Goal: Download file/media

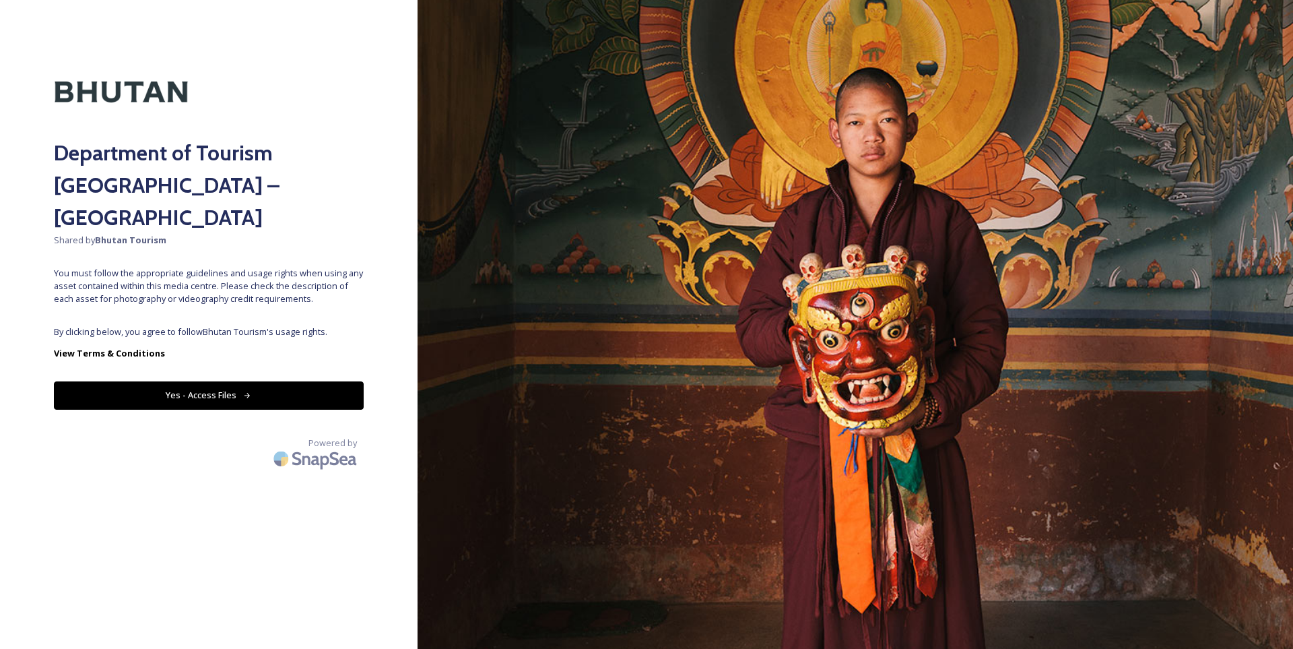
click at [251, 381] on button "Yes - Access Files" at bounding box center [209, 395] width 310 height 28
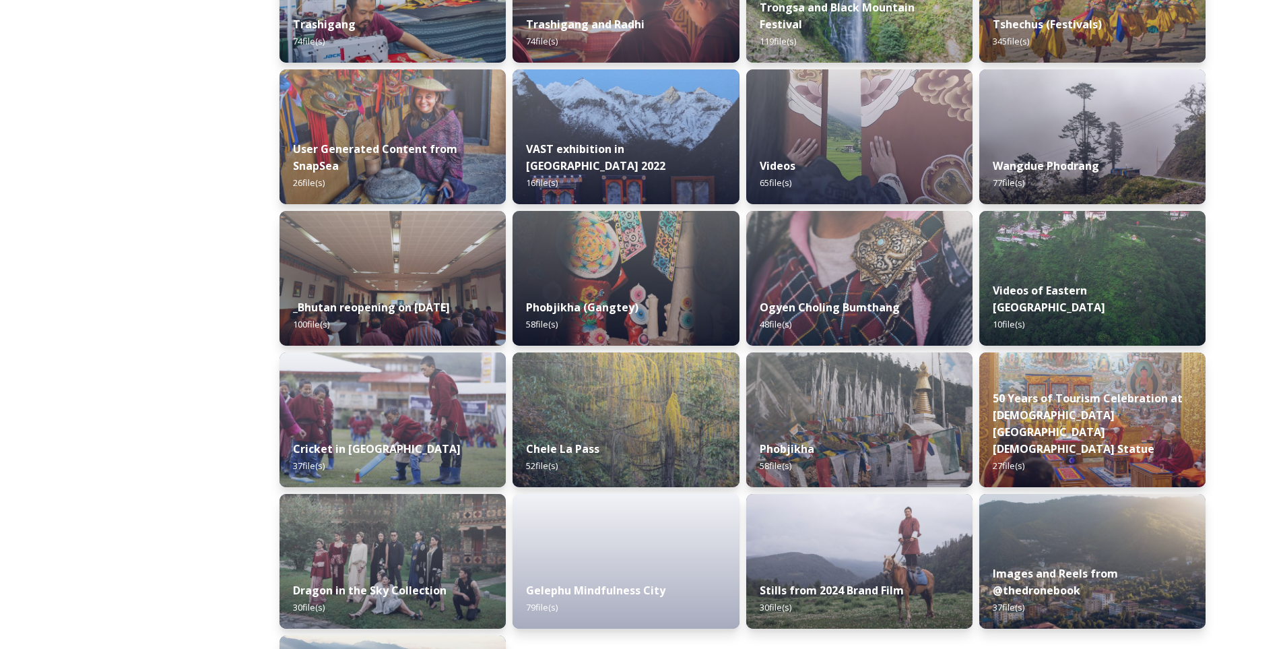
scroll to position [1554, 0]
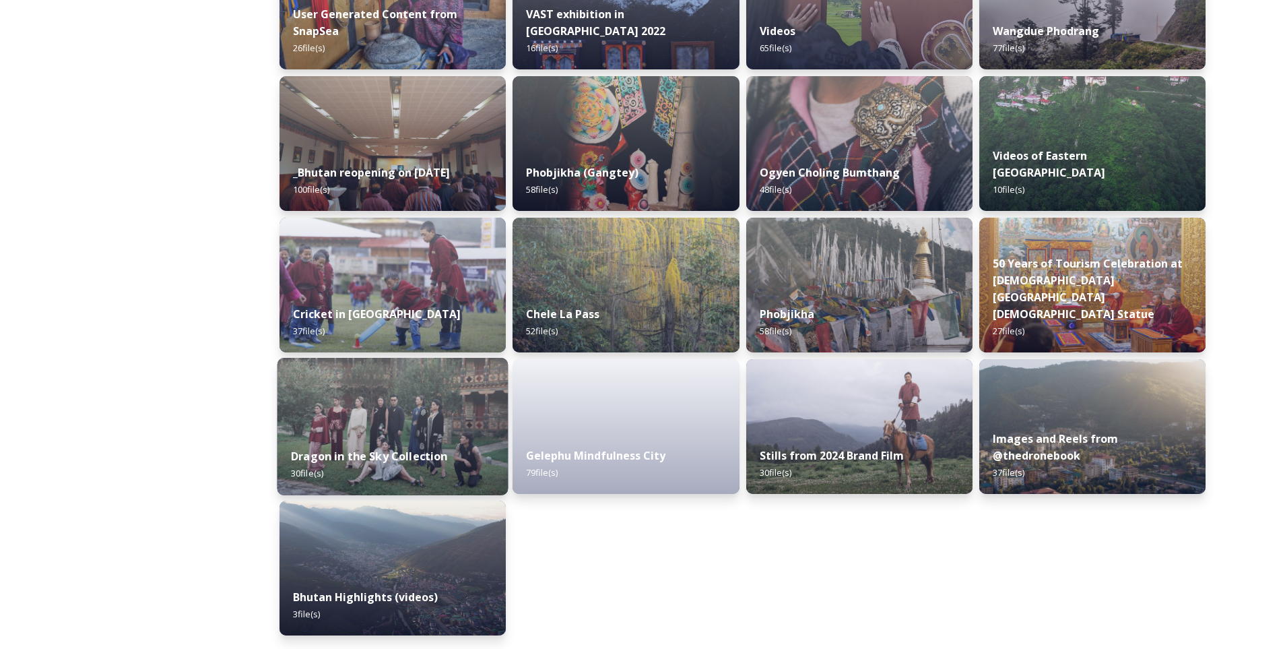
click at [358, 391] on img at bounding box center [392, 426] width 231 height 137
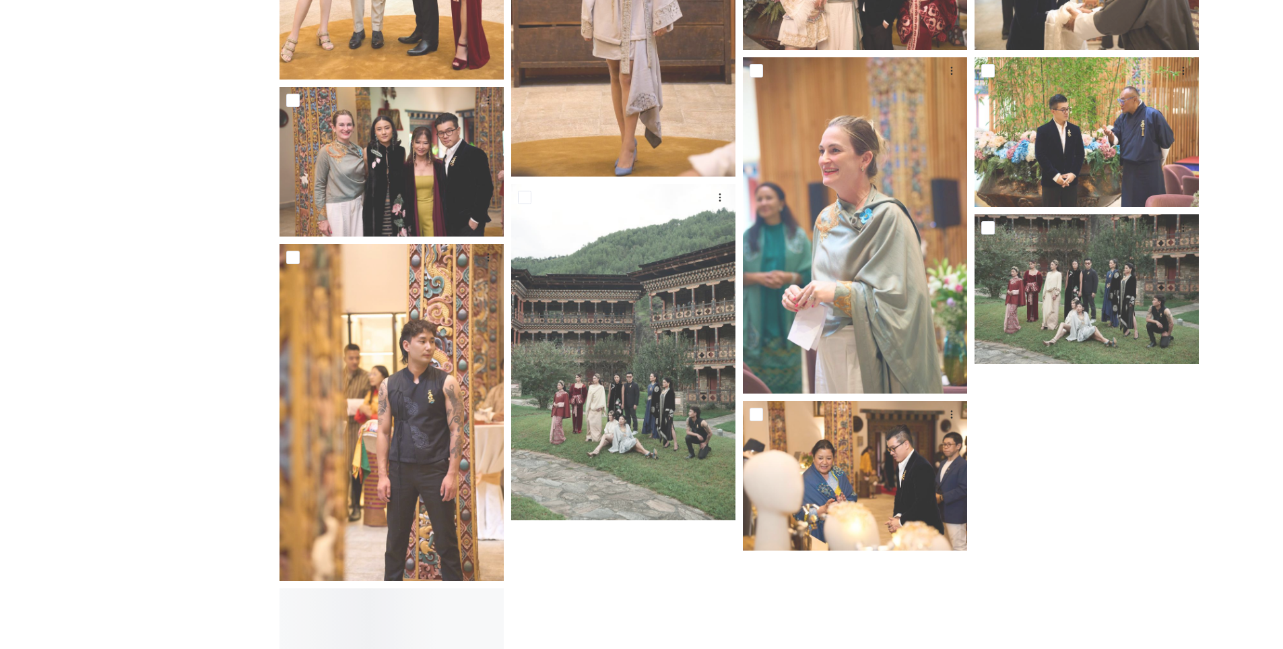
scroll to position [1549, 0]
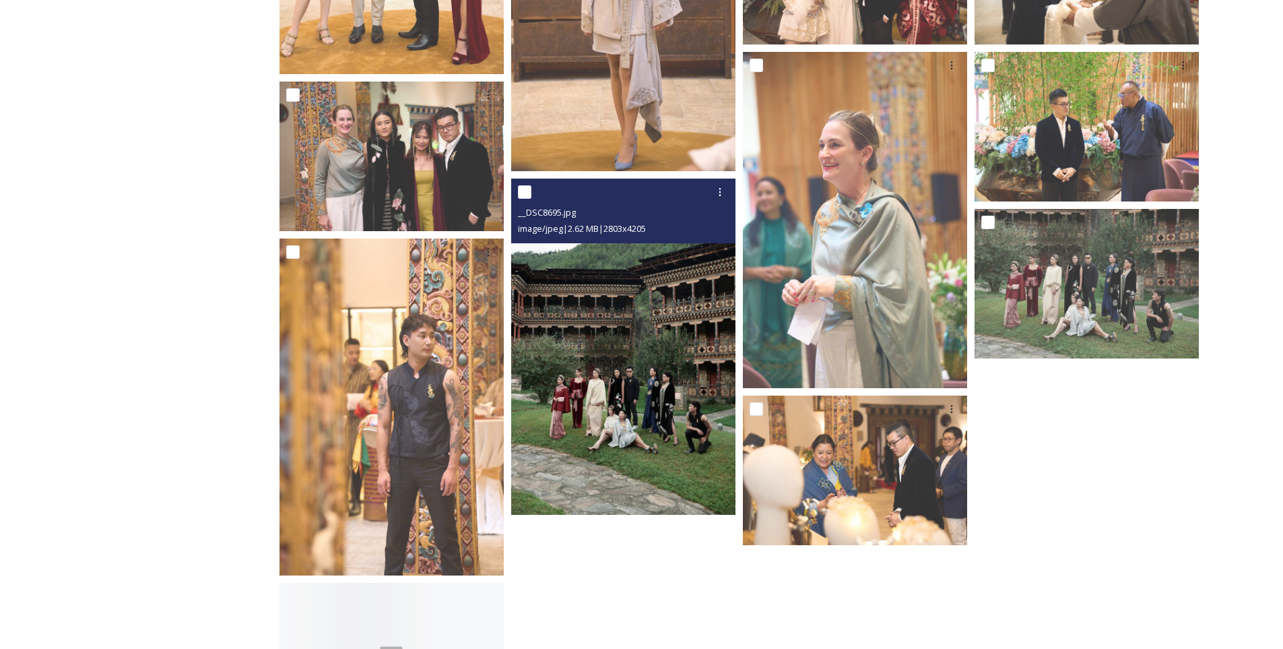
click at [619, 421] on img at bounding box center [623, 346] width 224 height 337
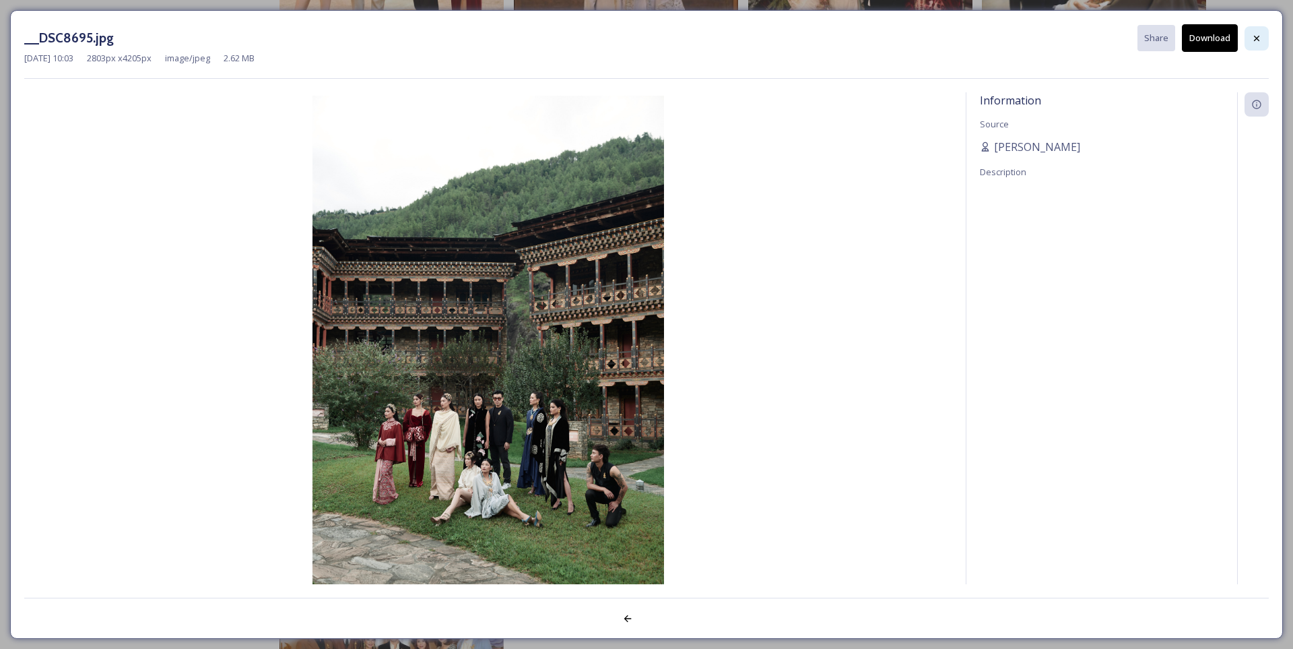
click at [1266, 44] on div at bounding box center [1257, 38] width 24 height 24
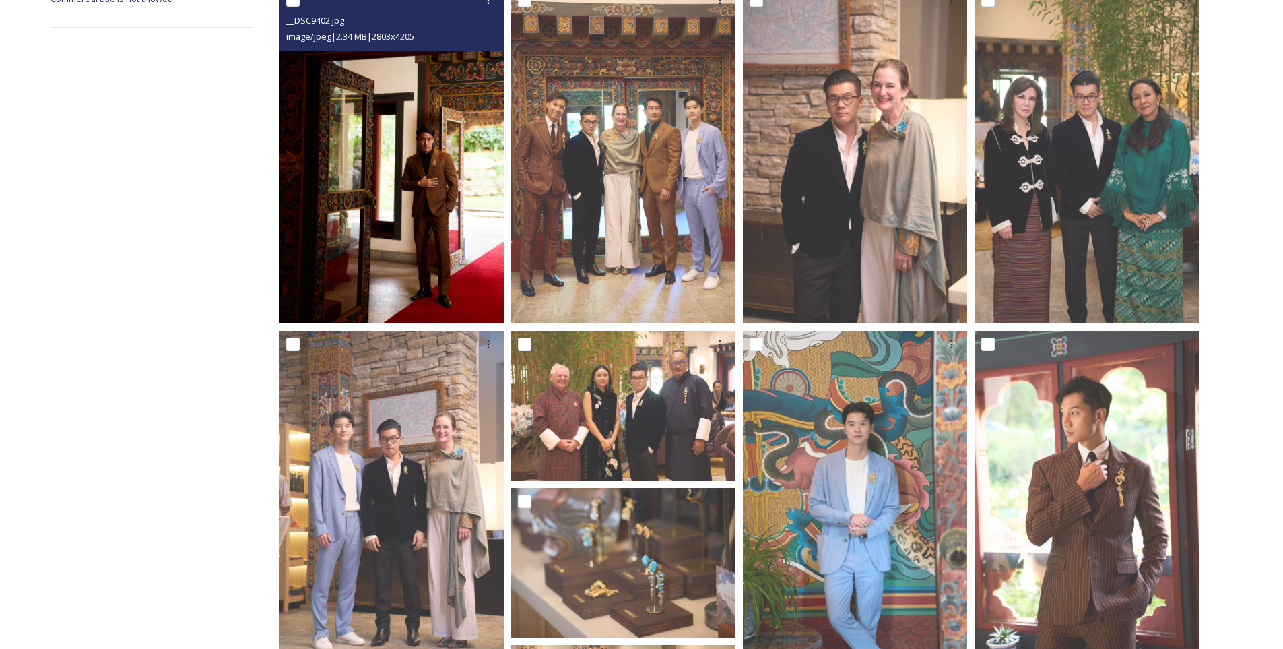
scroll to position [269, 0]
click at [449, 209] on img at bounding box center [392, 154] width 224 height 337
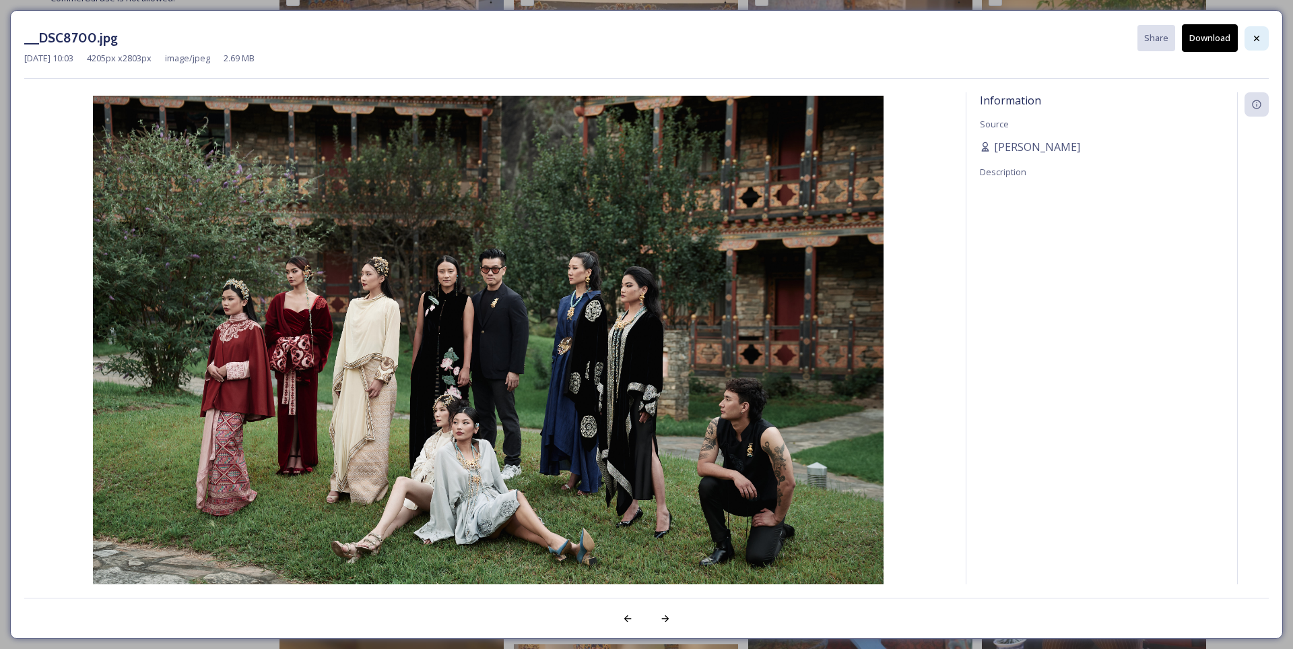
click at [1253, 38] on icon at bounding box center [1256, 38] width 11 height 11
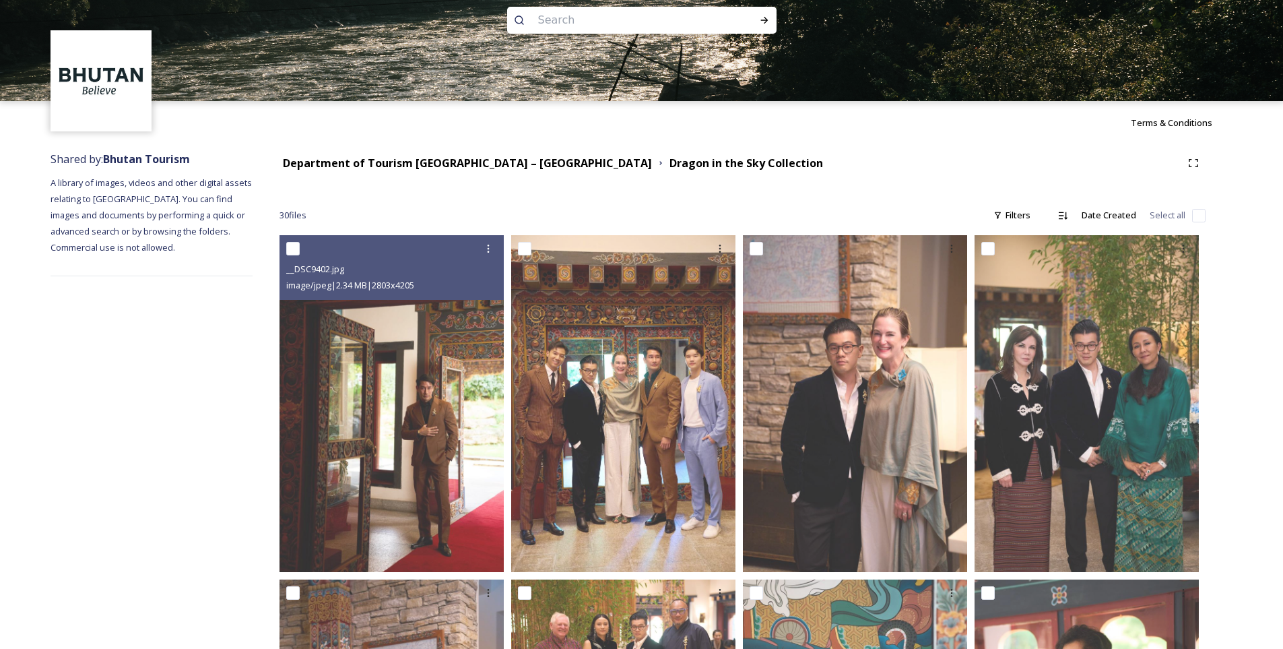
scroll to position [0, 0]
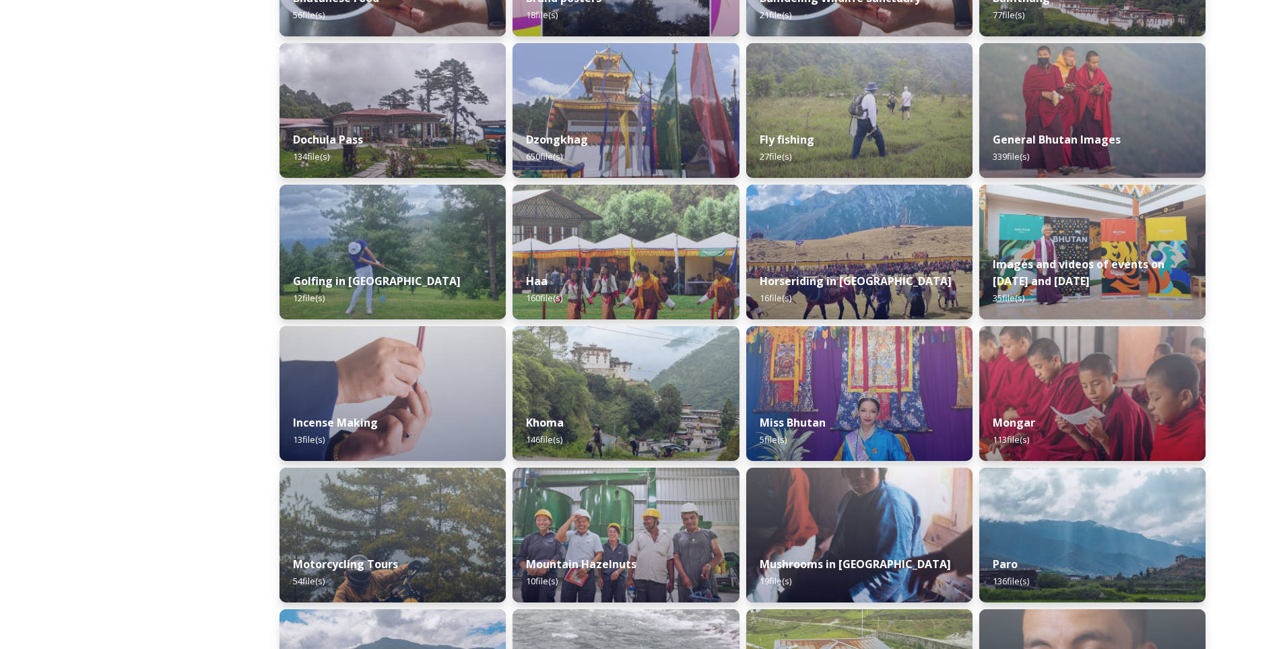
scroll to position [673, 0]
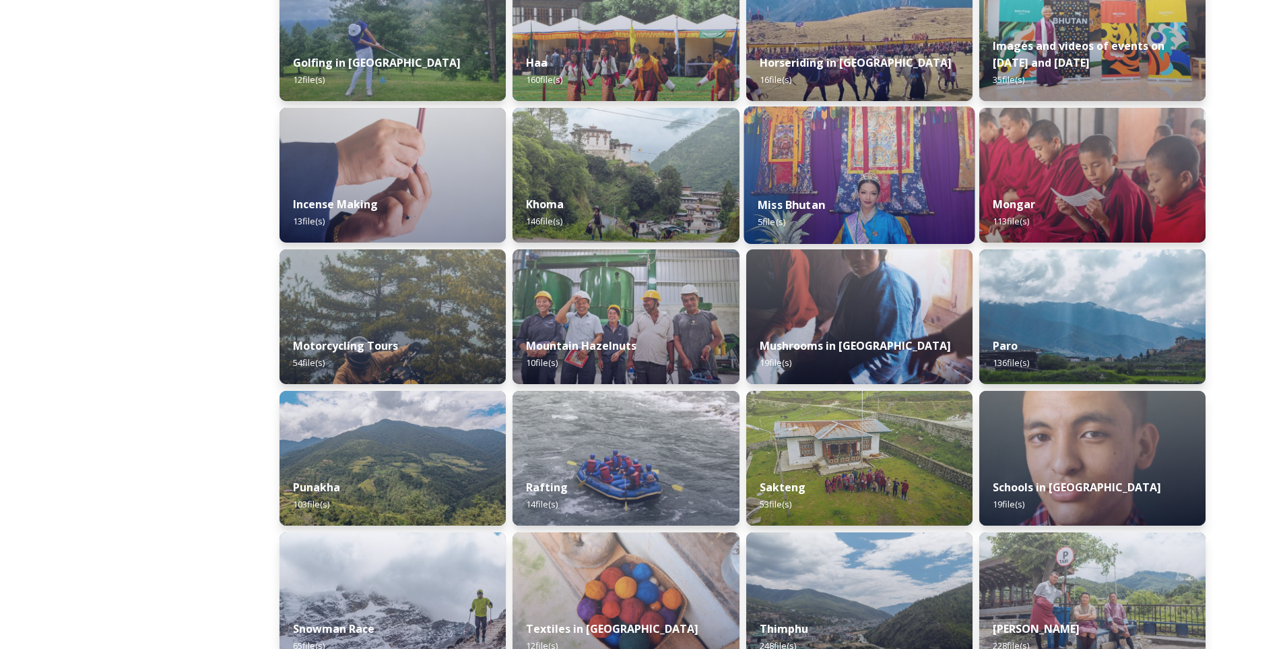
click at [838, 193] on div "Miss Bhutan 5 file(s)" at bounding box center [859, 213] width 231 height 61
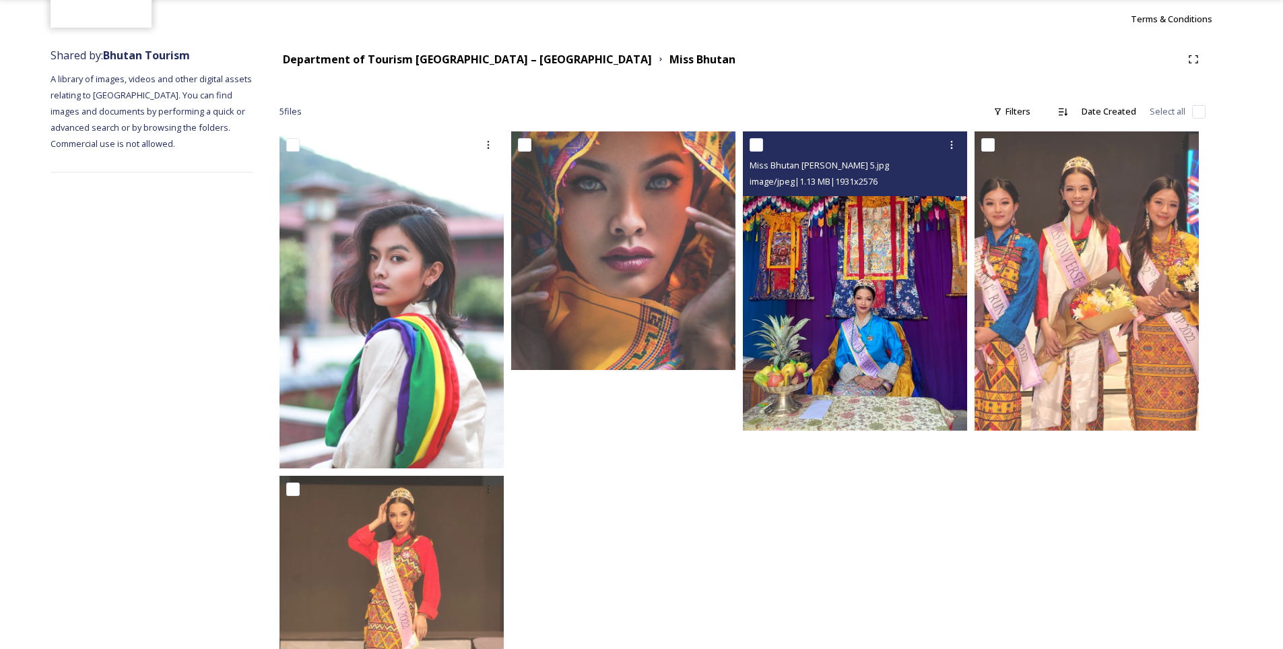
scroll to position [202, 0]
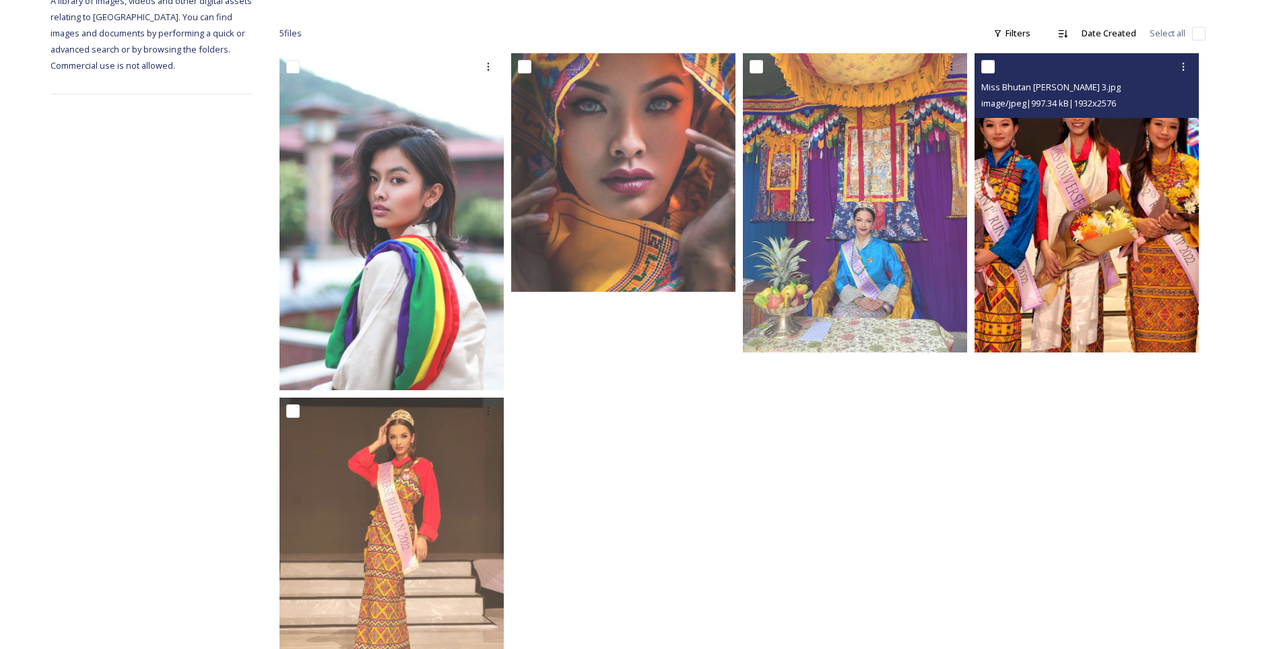
click at [1040, 240] on img at bounding box center [1087, 202] width 224 height 299
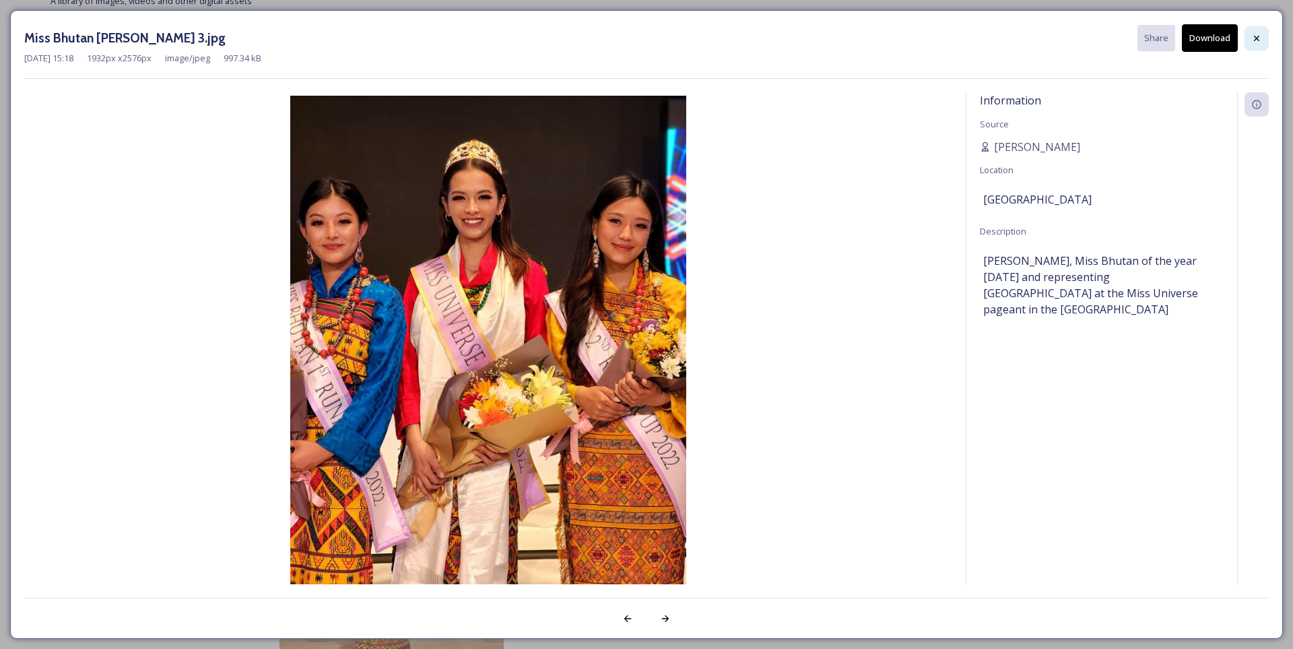
click at [1257, 43] on icon at bounding box center [1256, 38] width 11 height 11
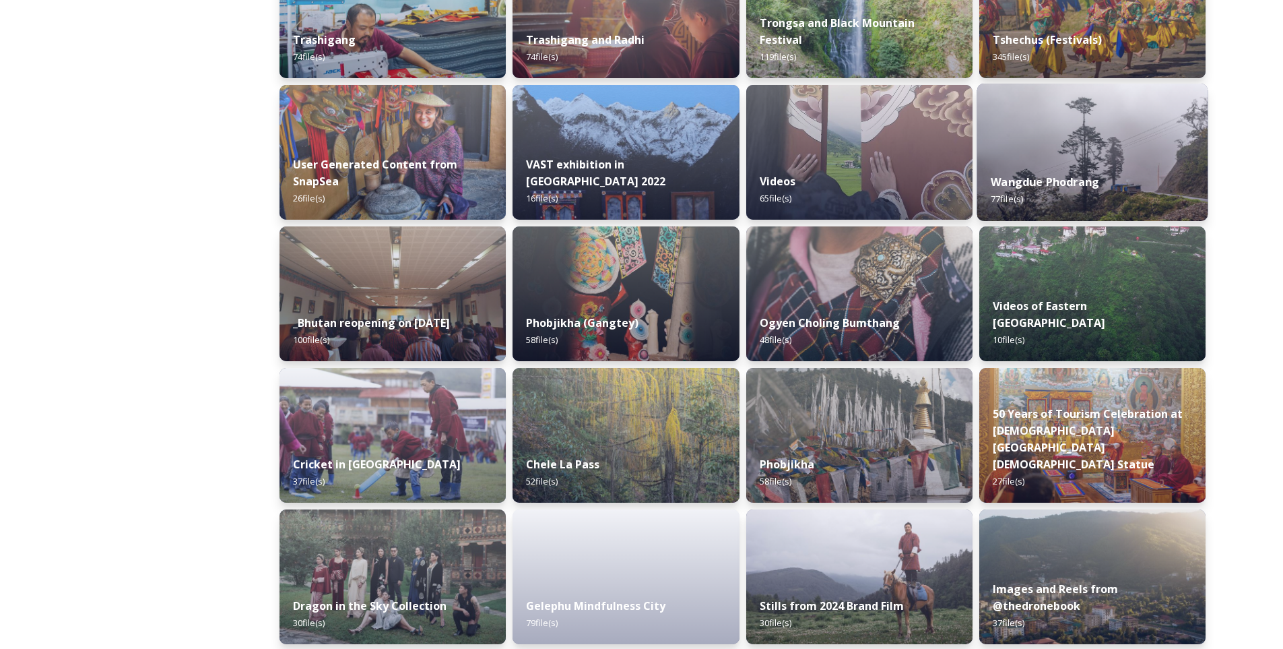
scroll to position [1414, 0]
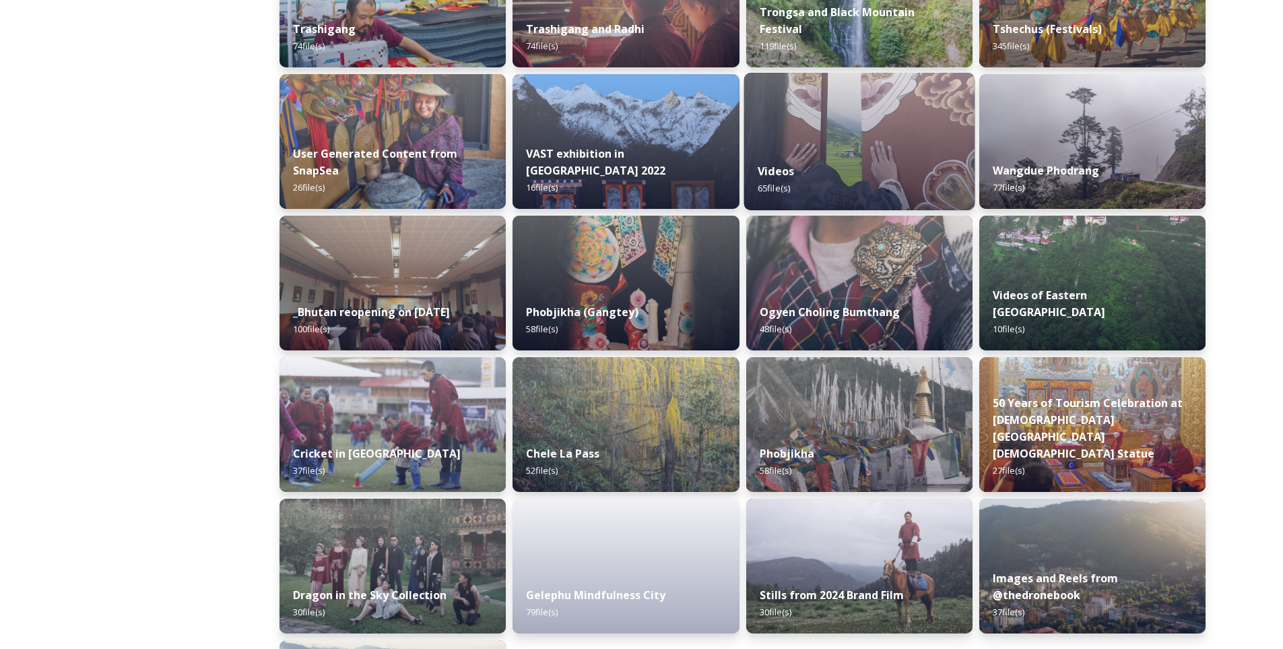
click at [924, 133] on img at bounding box center [859, 141] width 231 height 137
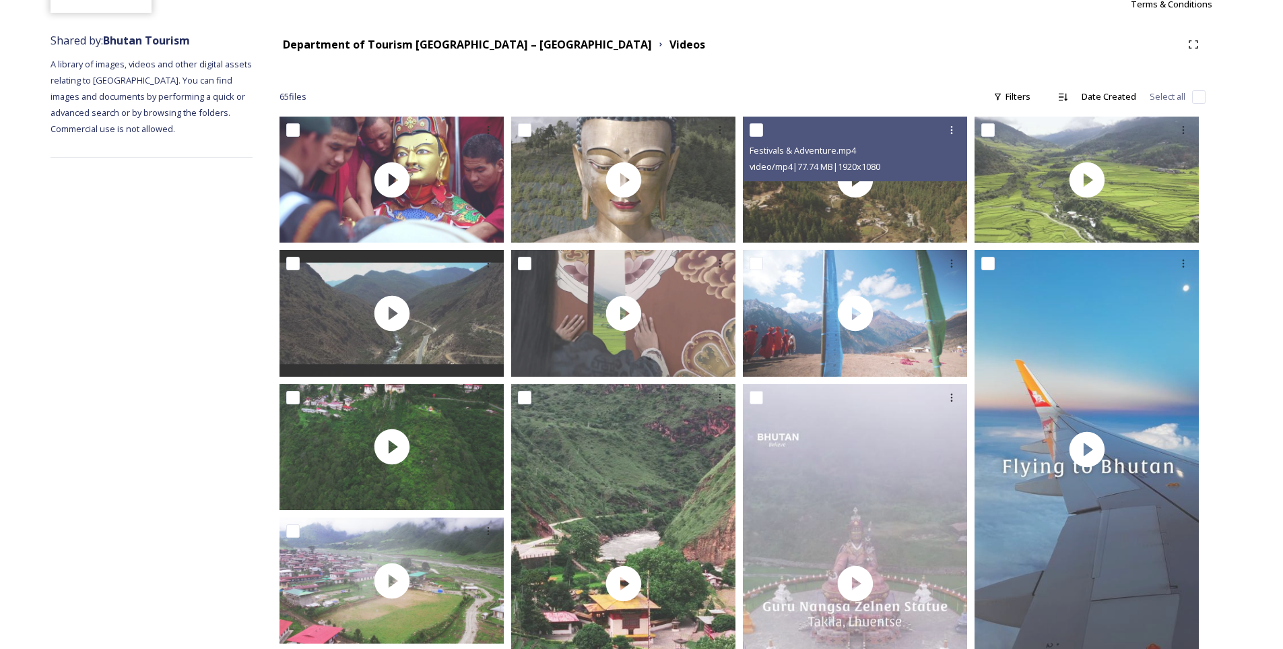
scroll to position [135, 0]
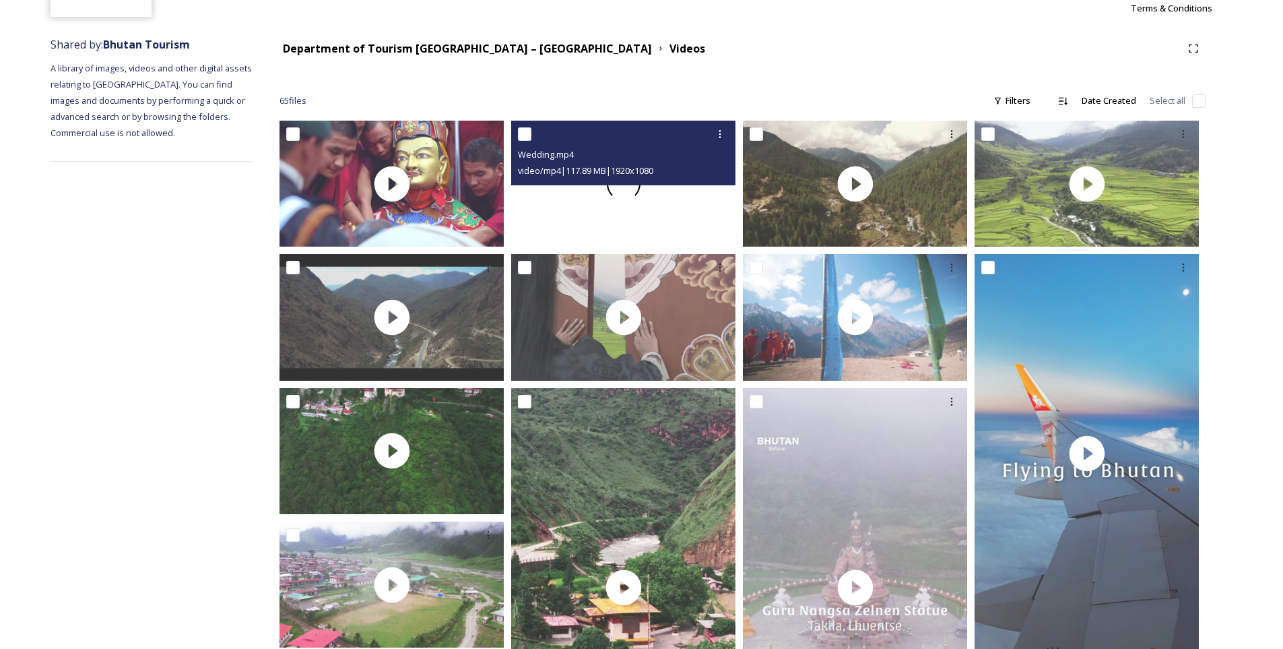
click at [628, 187] on span at bounding box center [623, 184] width 40 height 40
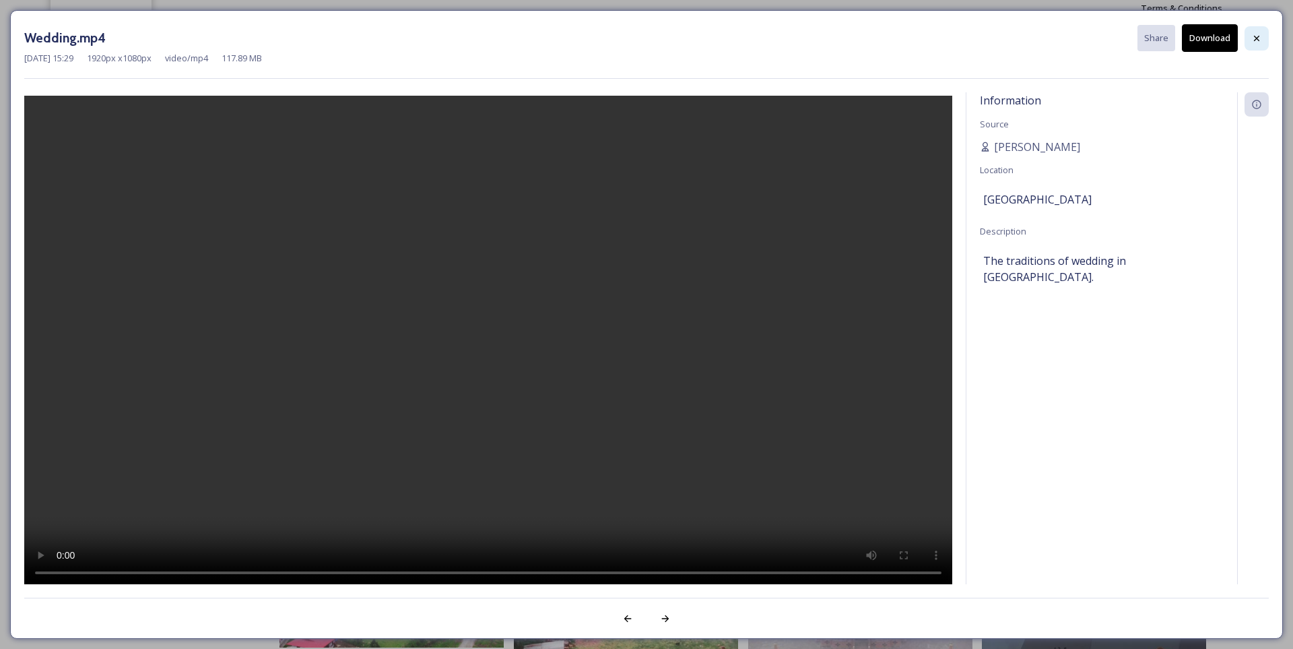
click at [1260, 41] on icon at bounding box center [1256, 38] width 11 height 11
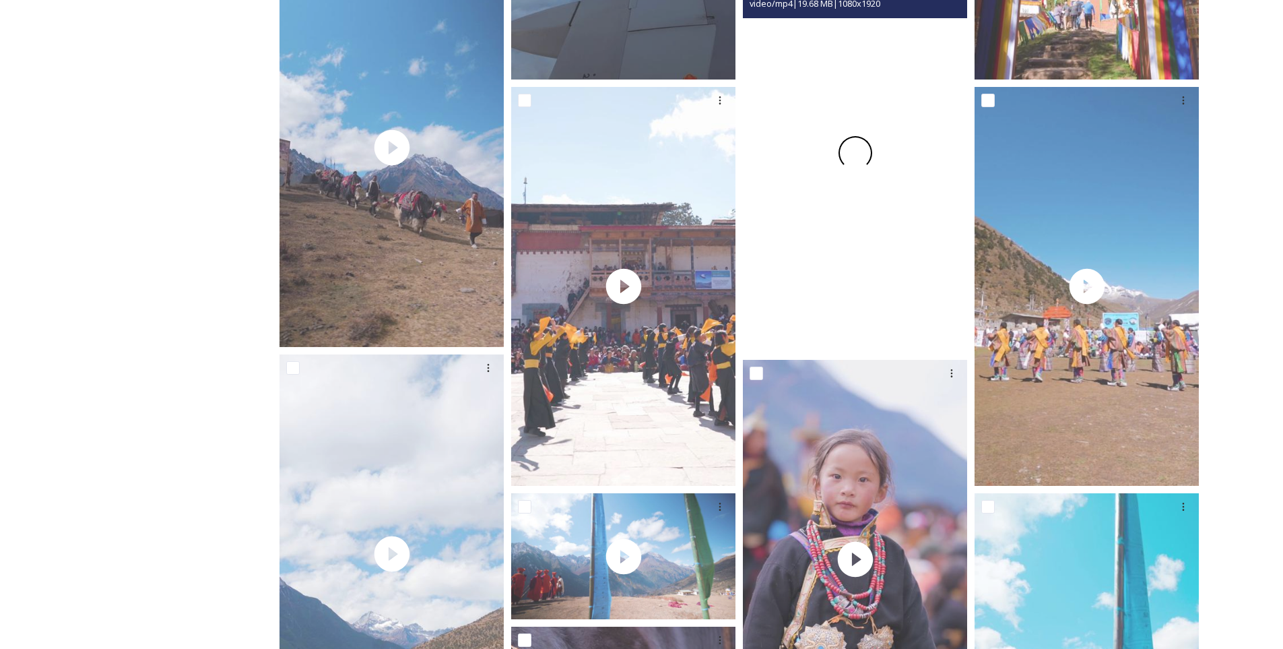
scroll to position [2694, 0]
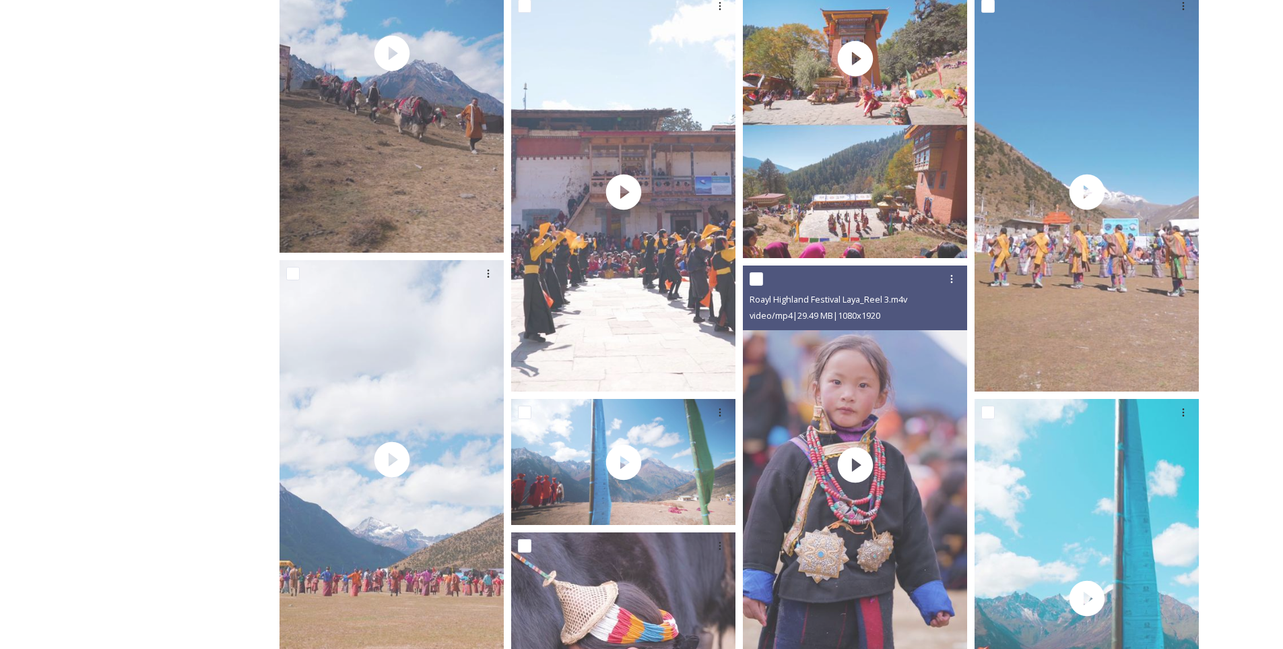
drag, startPoint x: 931, startPoint y: 267, endPoint x: 939, endPoint y: 261, distance: 10.1
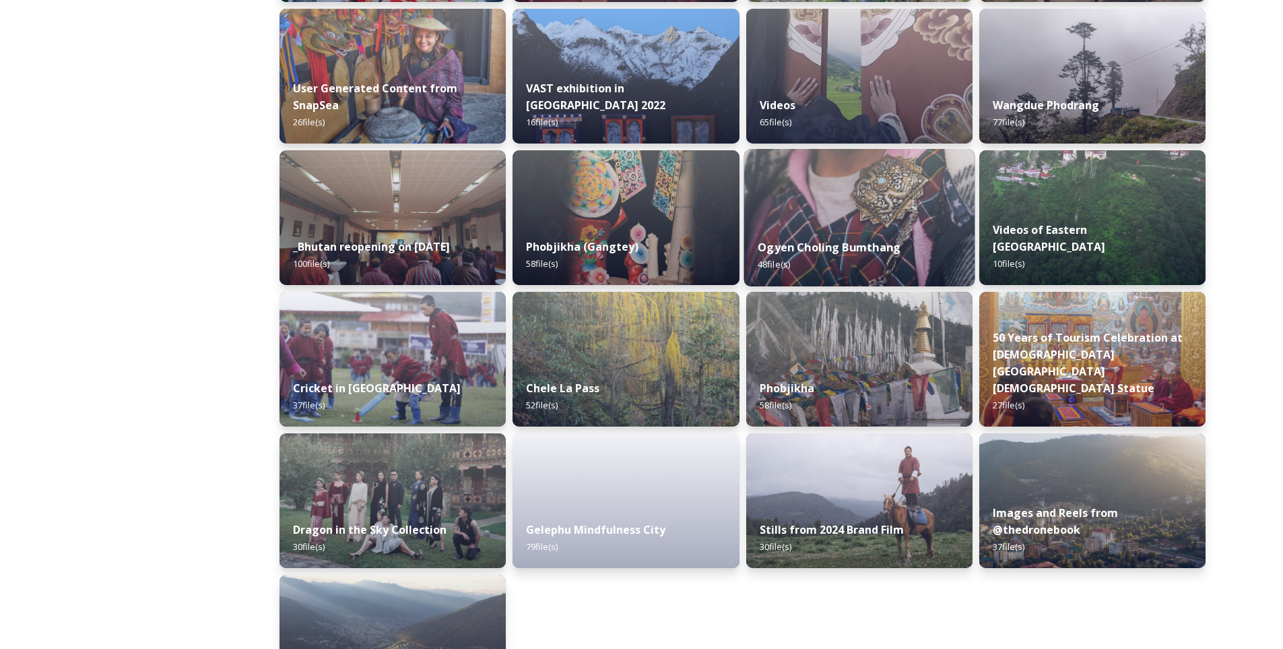
scroll to position [1554, 0]
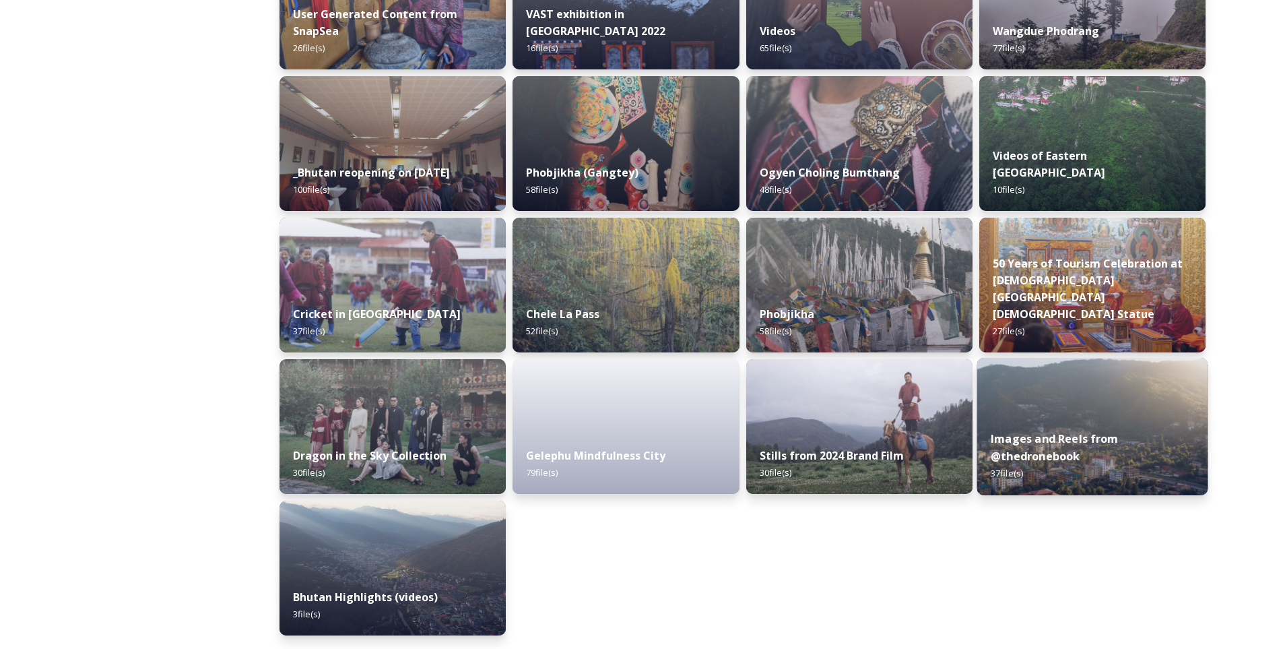
click at [1025, 364] on img at bounding box center [1092, 426] width 231 height 137
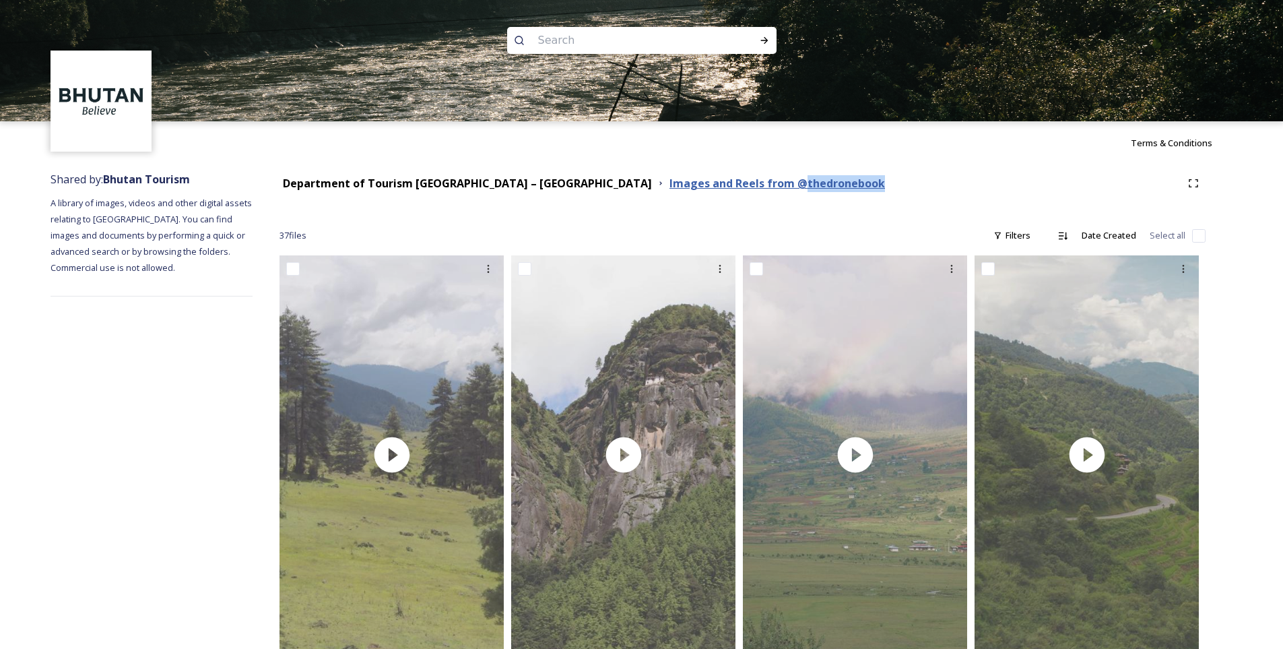
drag, startPoint x: 789, startPoint y: 185, endPoint x: 688, endPoint y: 186, distance: 100.4
click at [688, 186] on div "Department of Tourism [GEOGRAPHIC_DATA] – Brand Centre Images and Reels from @t…" at bounding box center [731, 183] width 902 height 17
click at [676, 183] on strong "Images and Reels from @thedronebook" at bounding box center [777, 183] width 216 height 15
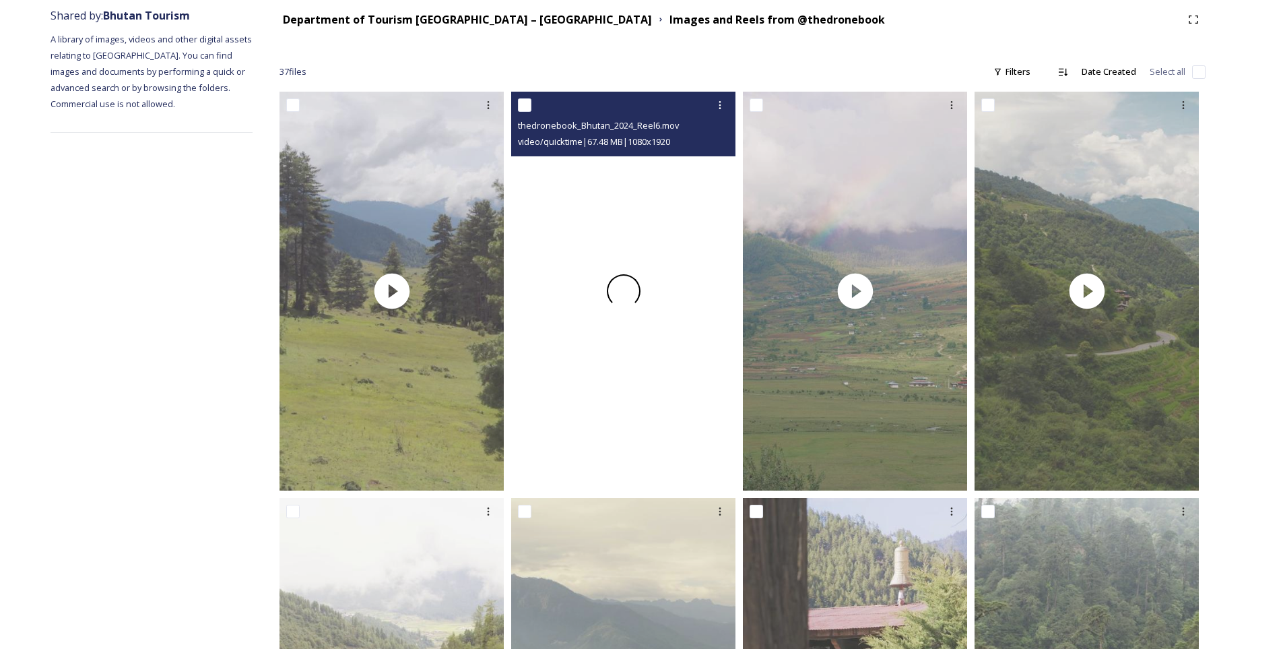
scroll to position [135, 0]
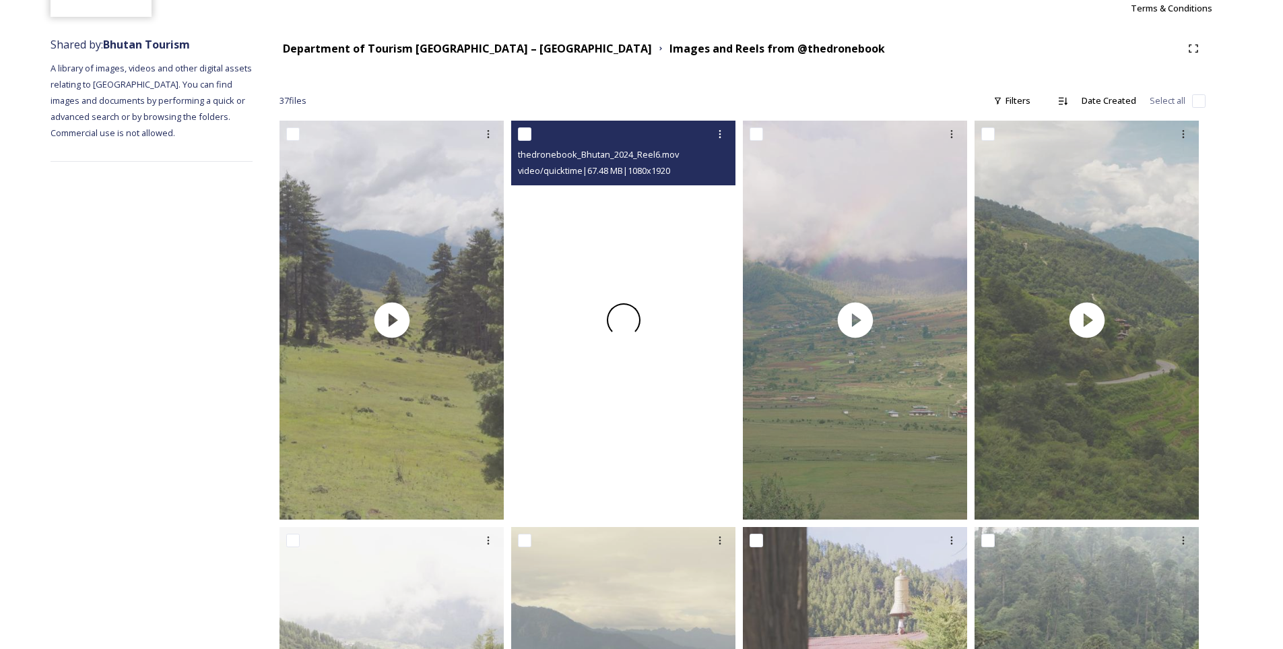
click at [622, 322] on span at bounding box center [623, 320] width 44 height 44
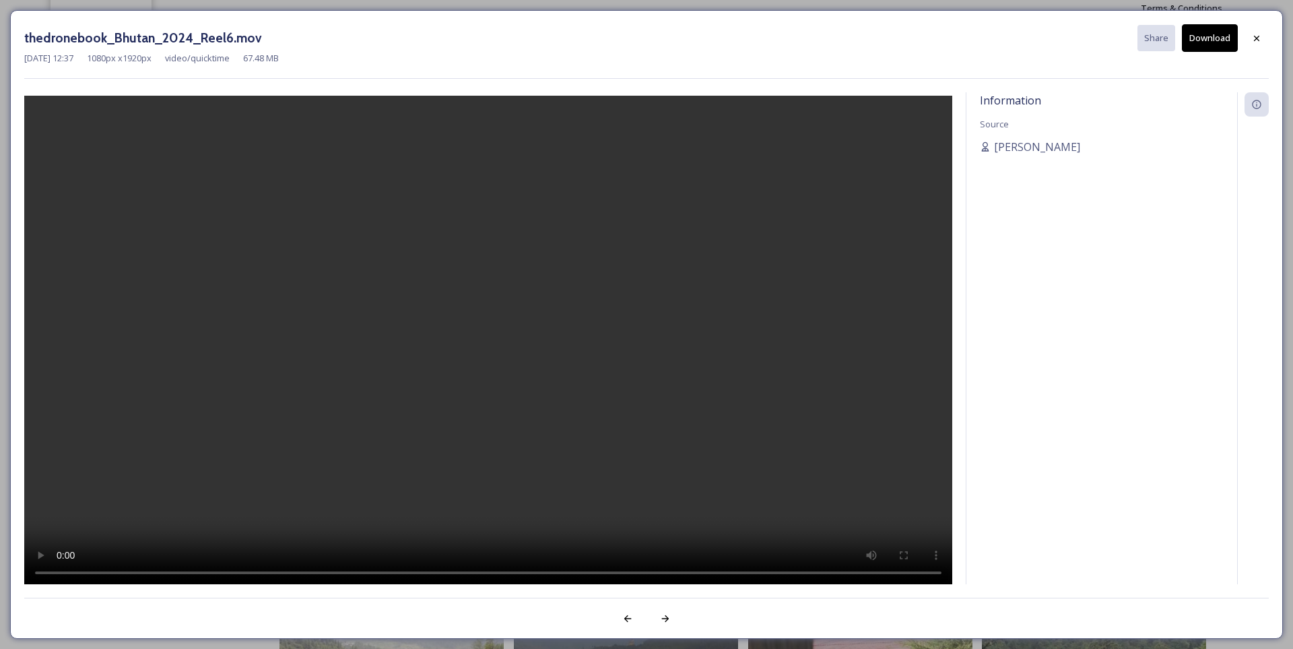
click at [1082, 273] on div "Information Source [PERSON_NAME]" at bounding box center [1101, 355] width 271 height 527
click at [1261, 33] on icon at bounding box center [1256, 38] width 11 height 11
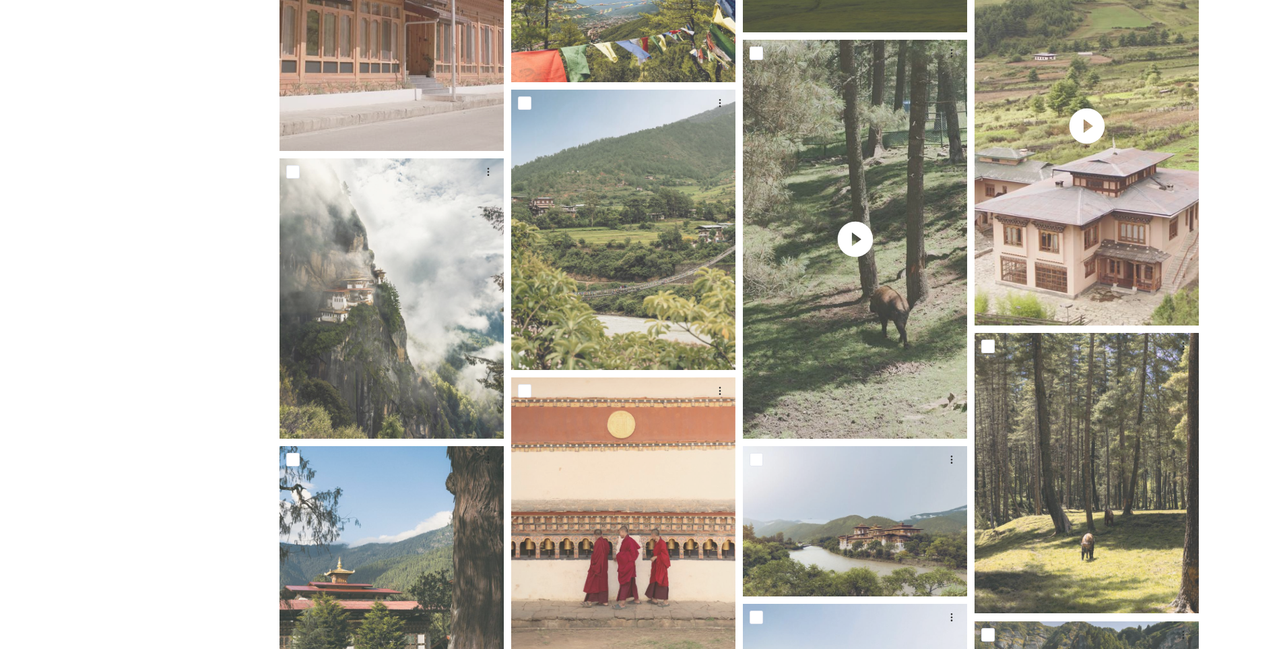
scroll to position [2223, 0]
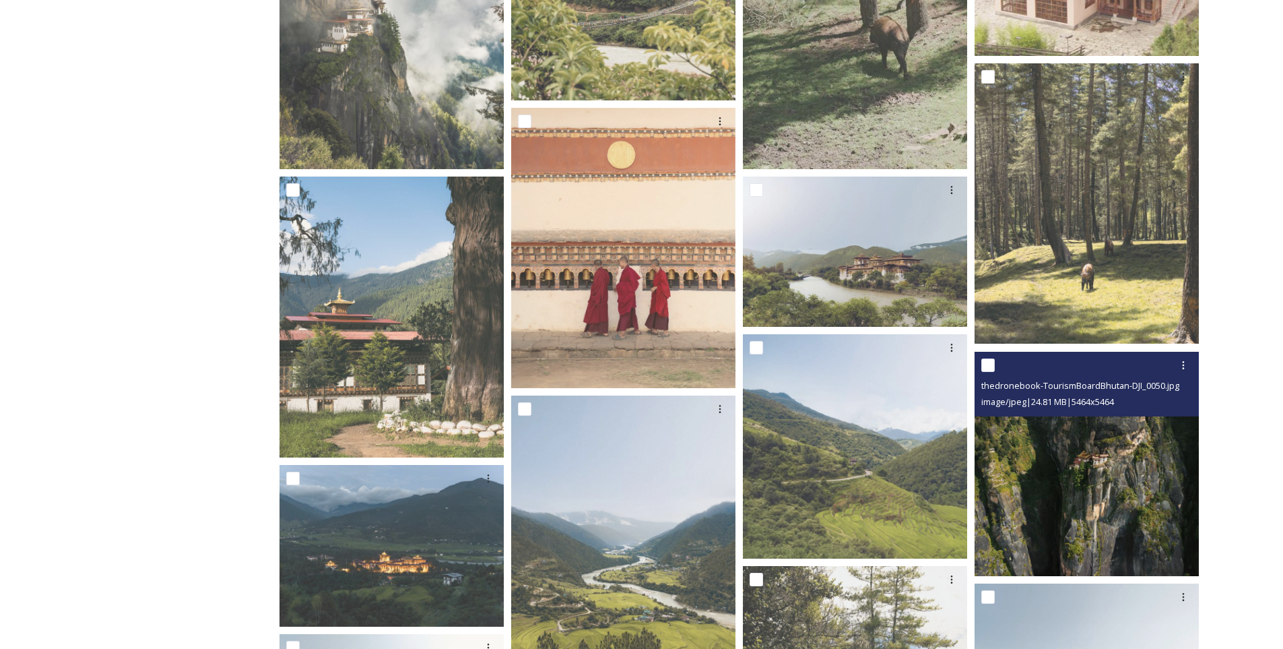
click at [1072, 493] on img at bounding box center [1087, 464] width 224 height 224
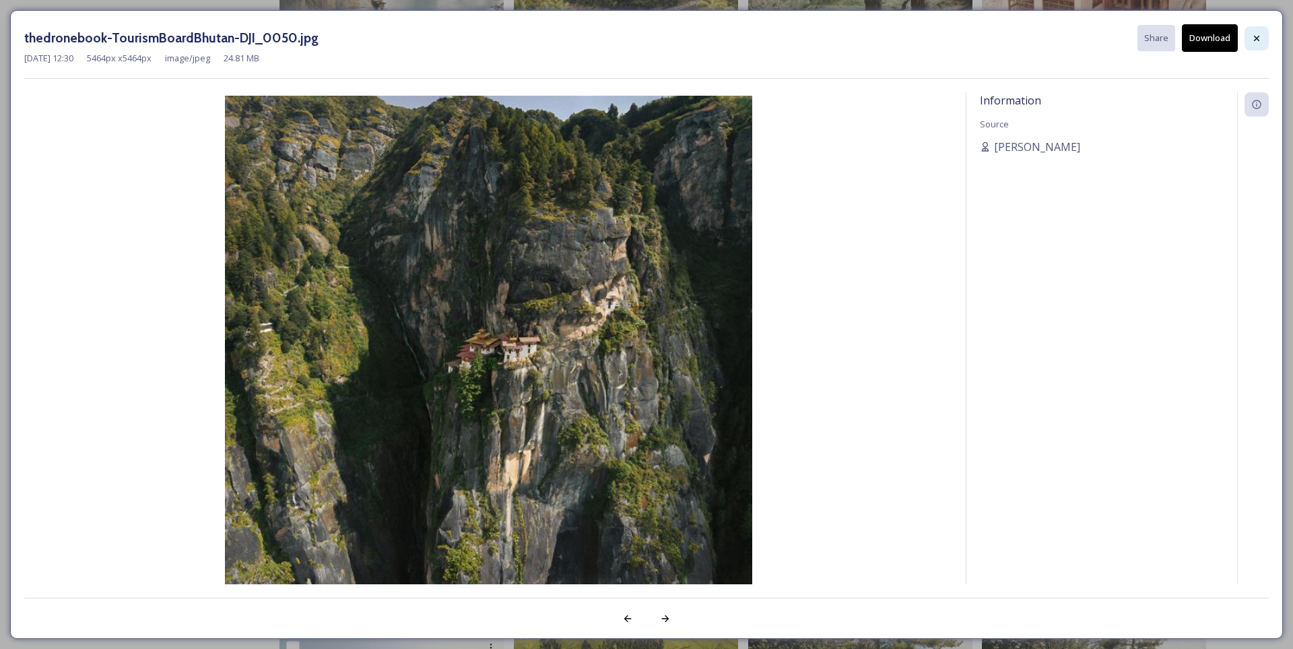
click at [1257, 35] on icon at bounding box center [1256, 38] width 11 height 11
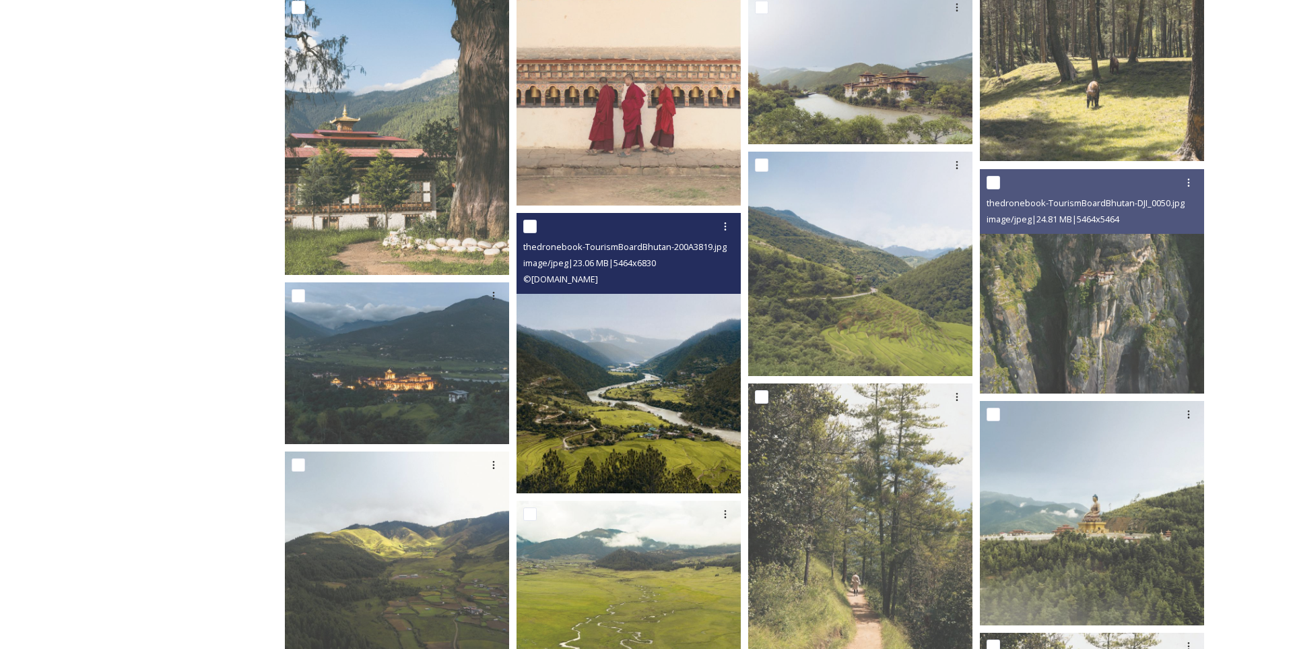
scroll to position [2425, 0]
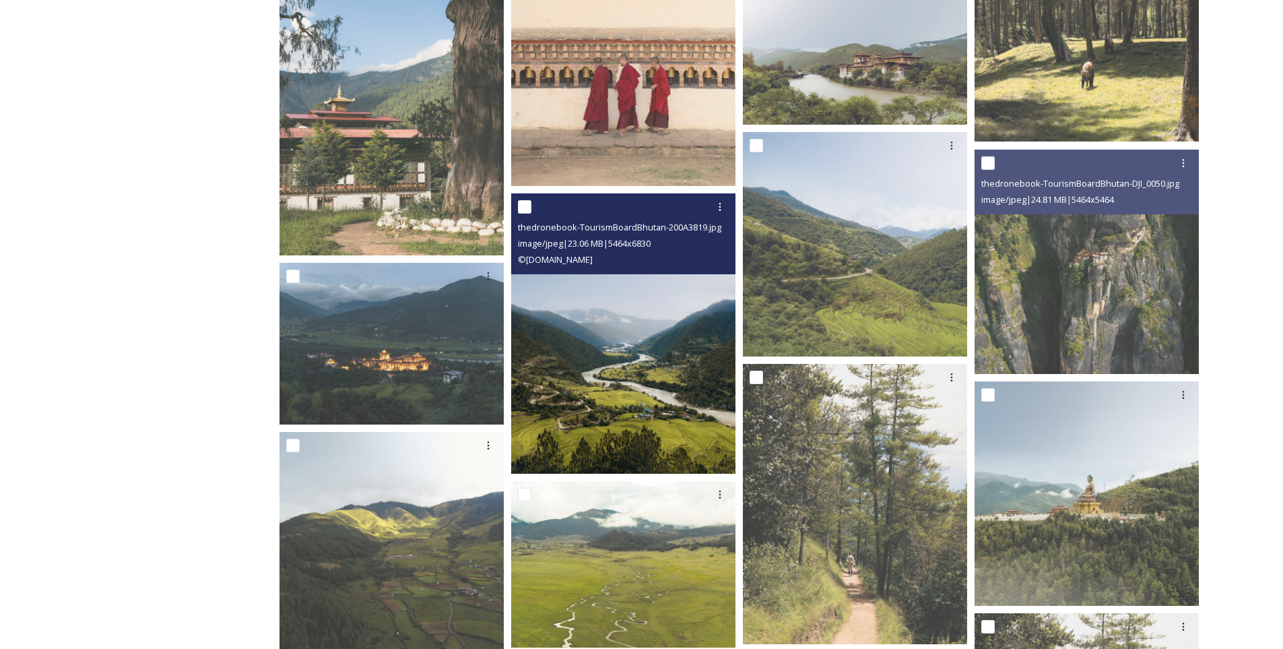
click at [623, 337] on img at bounding box center [623, 333] width 224 height 280
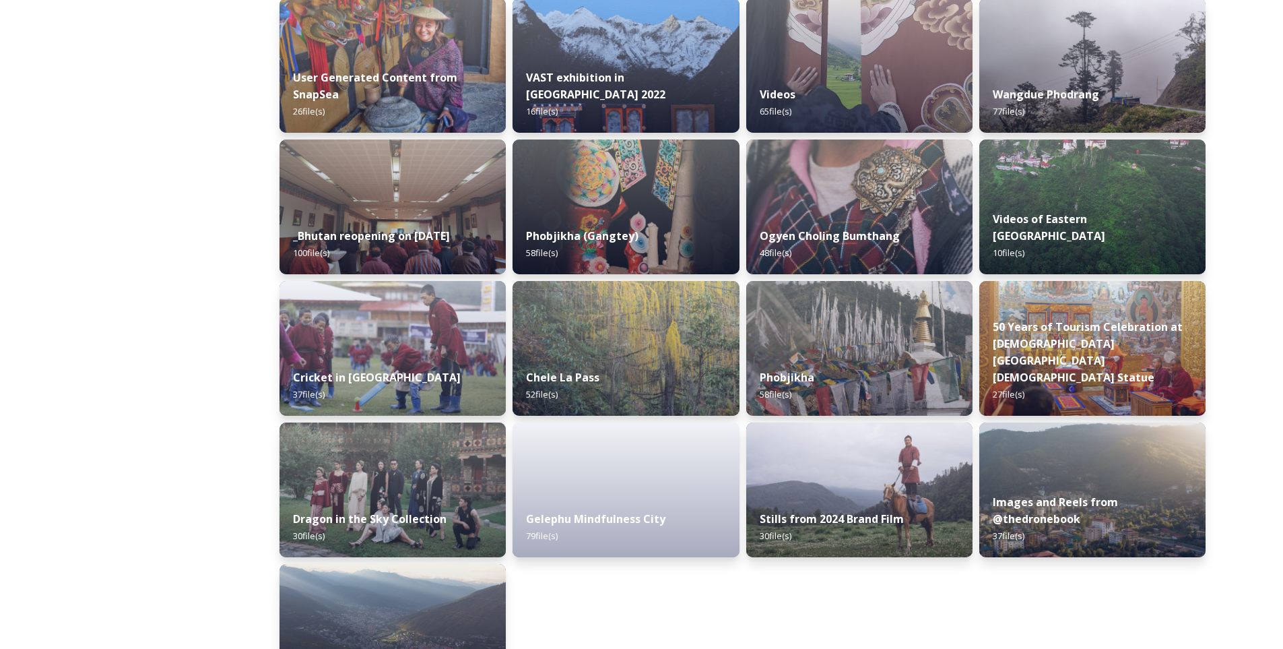
scroll to position [1554, 0]
